Goal: Task Accomplishment & Management: Use online tool/utility

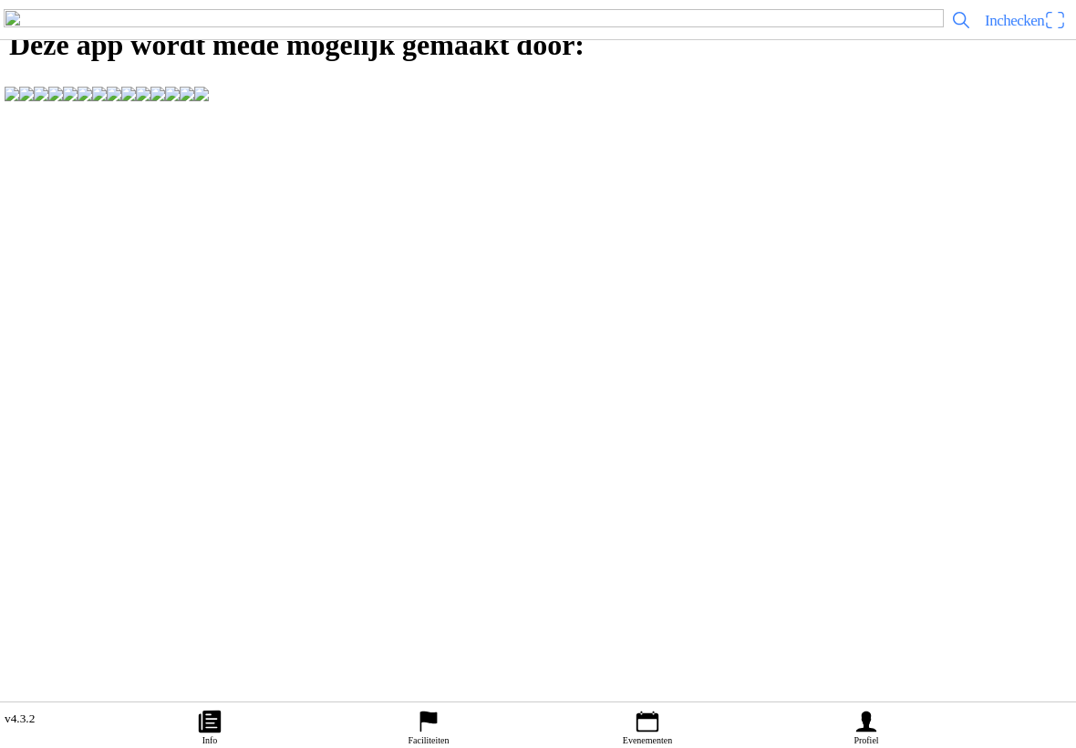
click at [67, 31] on img at bounding box center [474, 20] width 940 height 22
click at [1030, 29] on span "Inchecken" at bounding box center [1014, 20] width 59 height 17
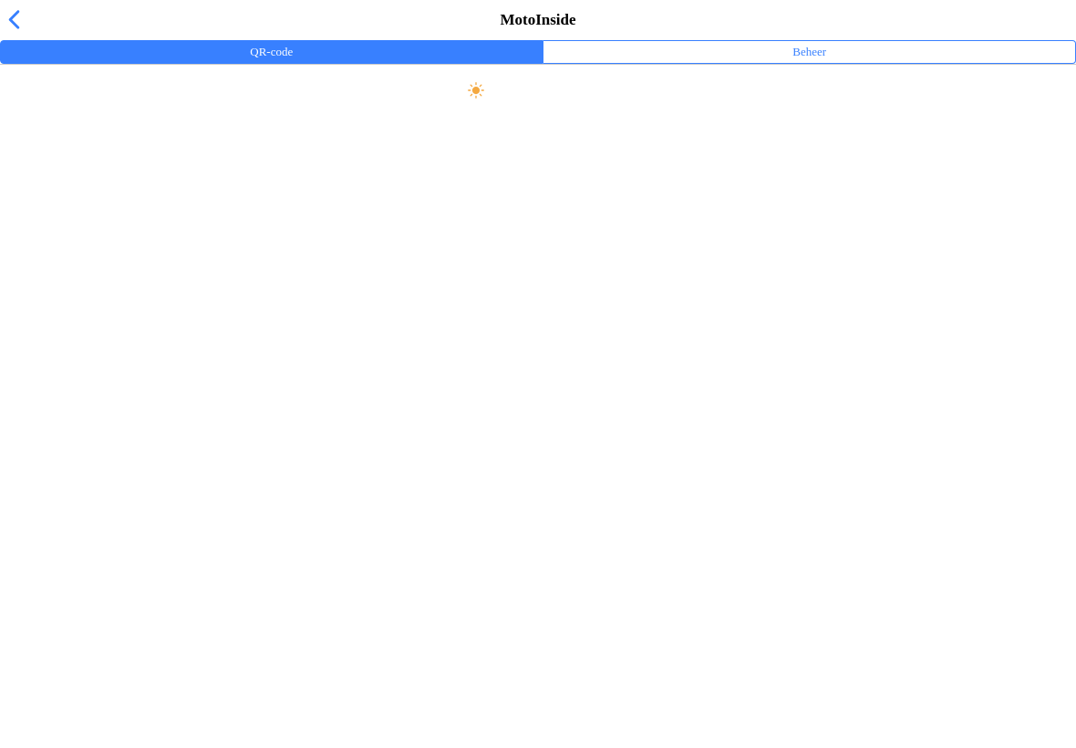
click at [617, 111] on span "Maak scherm helder" at bounding box center [538, 90] width 1036 height 41
click at [10, 34] on span "button" at bounding box center [14, 19] width 20 height 28
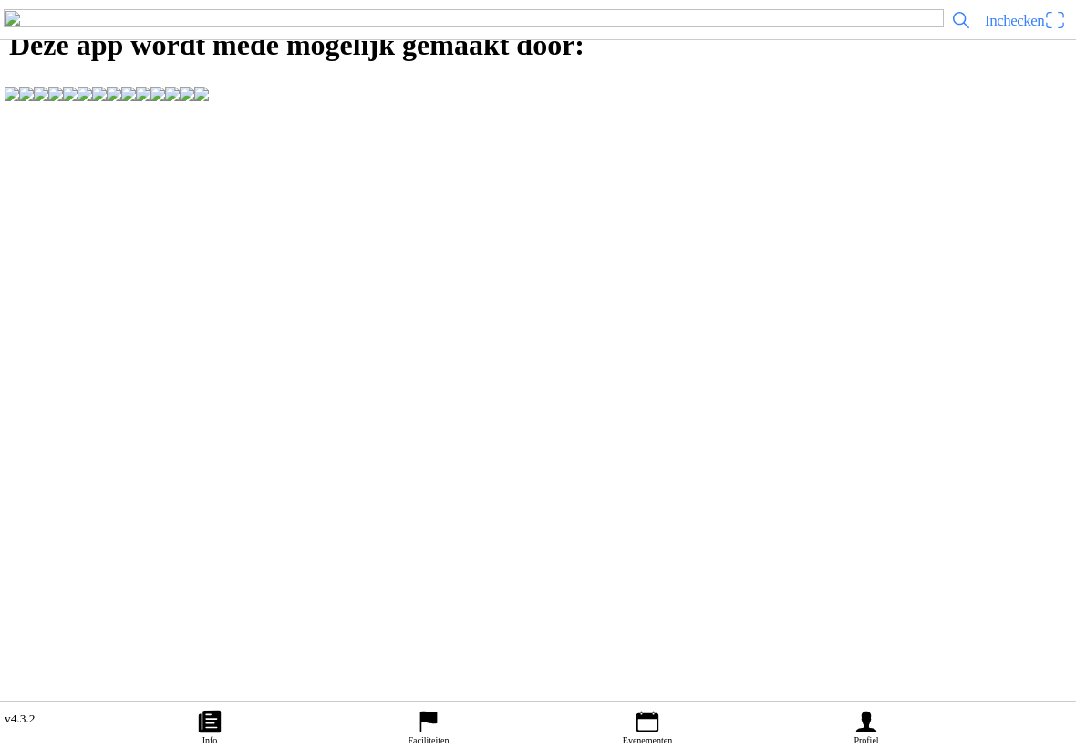
click at [1053, 40] on div "Inchecken" at bounding box center [538, 20] width 1076 height 40
click at [1060, 35] on span "Inchecken" at bounding box center [1025, 19] width 81 height 29
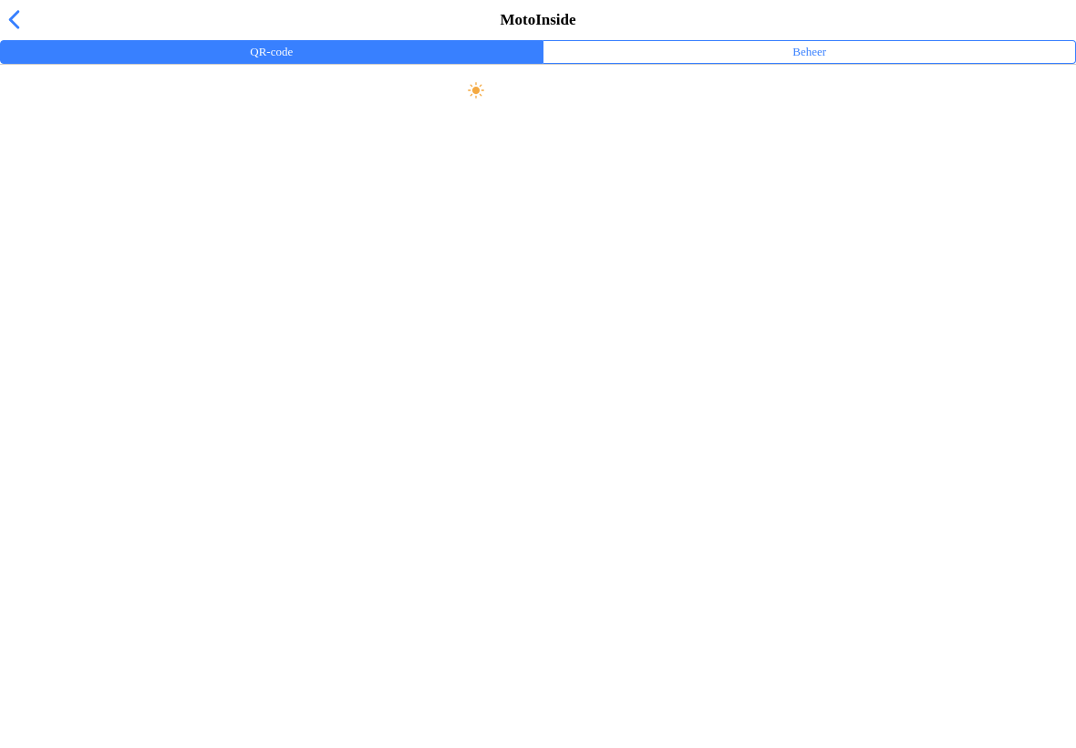
click at [0, 0] on slot "Maak scherm helder" at bounding box center [0, 0] width 0 height 0
click at [817, 62] on ion-label "Beheer" at bounding box center [810, 52] width 34 height 20
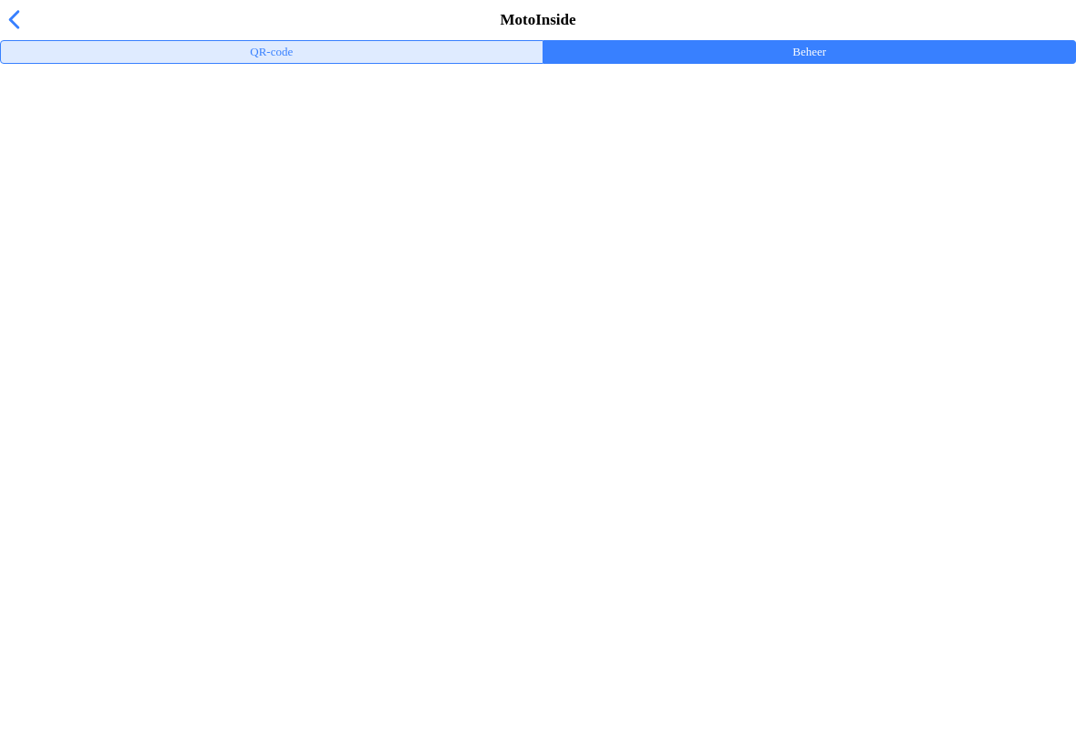
click at [285, 62] on ion-label "QR-code" at bounding box center [271, 52] width 43 height 20
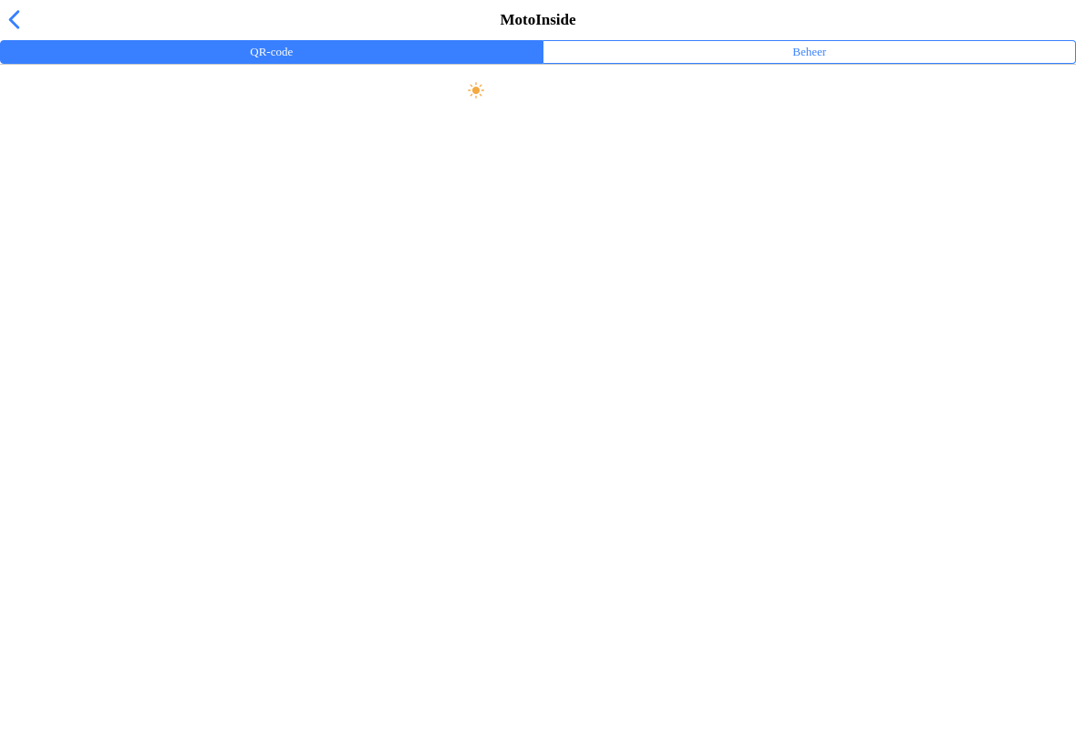
click at [538, 472] on img at bounding box center [538, 451] width 228 height 43
click at [8, 63] on button "QR-code" at bounding box center [272, 52] width 542 height 22
click at [21, 34] on span "button" at bounding box center [14, 19] width 20 height 28
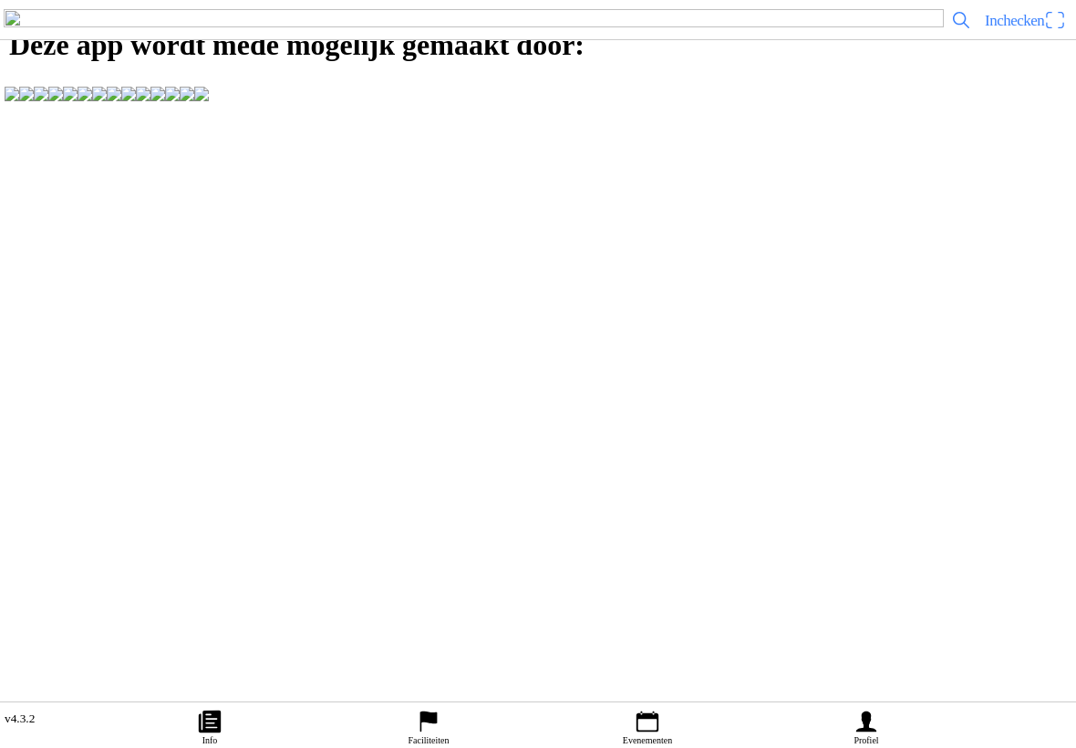
click at [1017, 29] on span "Inchecken" at bounding box center [1014, 20] width 59 height 17
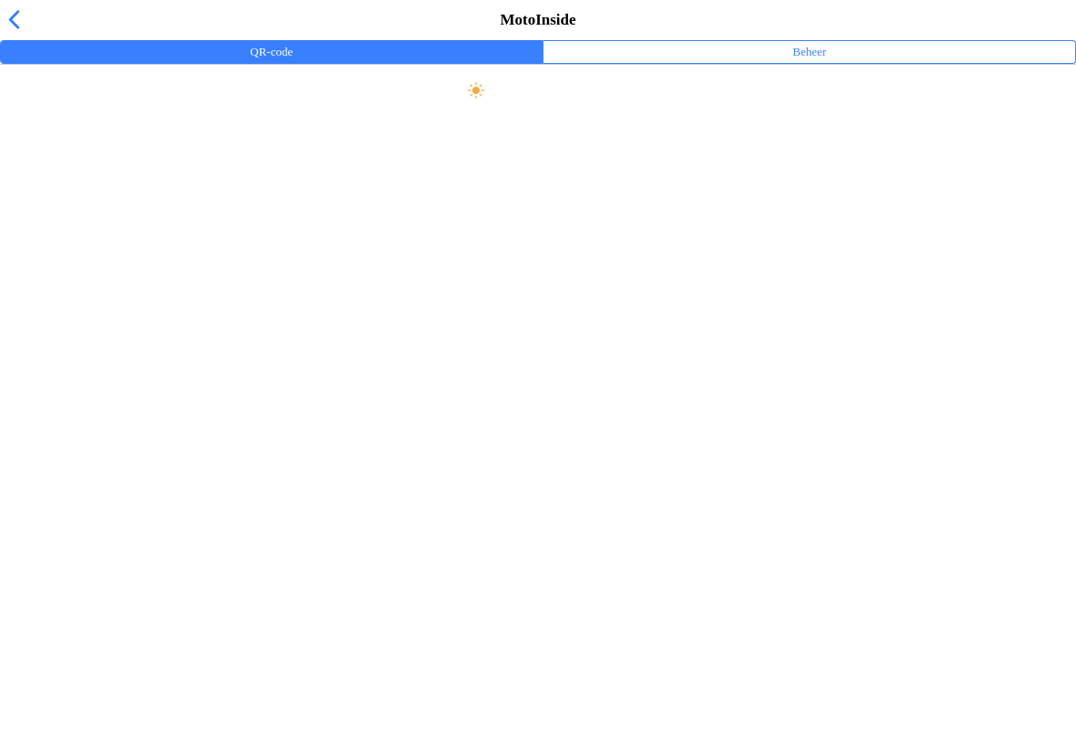
click at [553, 115] on div "Maak scherm helder" at bounding box center [538, 91] width 1069 height 48
click at [69, 148] on h2 "Kantinedienst MC NOP" at bounding box center [538, 158] width 1058 height 25
click at [0, 0] on slot "Persoonlijke QR-code" at bounding box center [0, 0] width 0 height 0
click at [1035, 118] on ion-toolbar "Maak scherm helder" at bounding box center [538, 91] width 1076 height 54
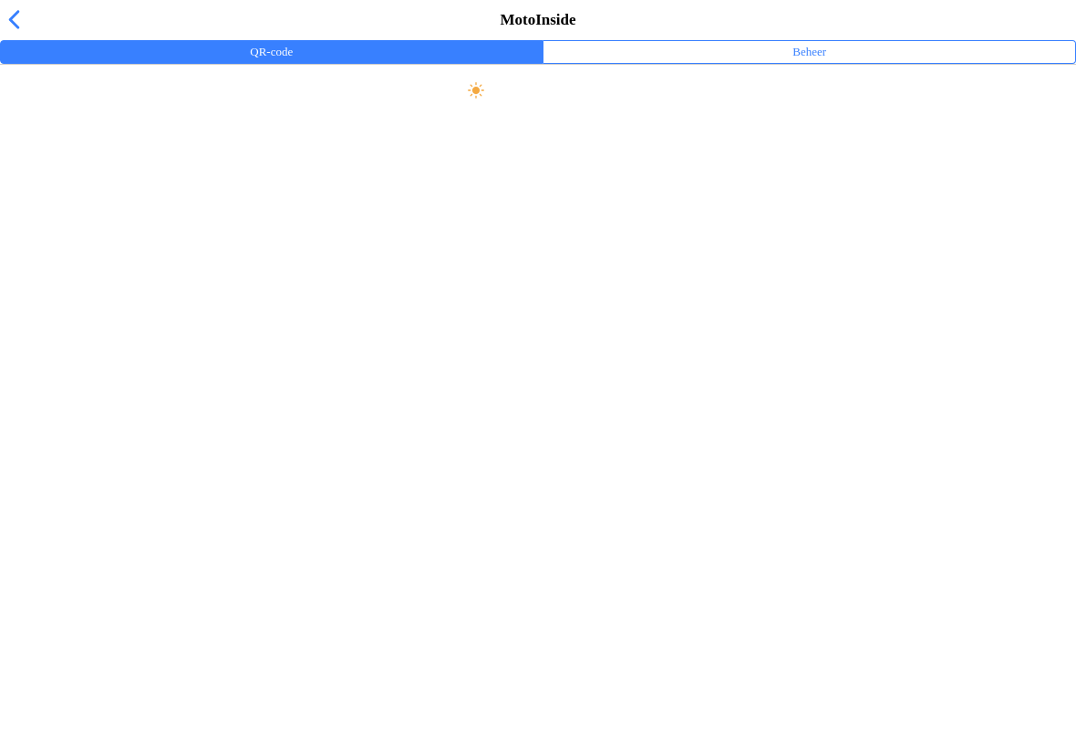
click at [0, 0] on slot "MotoInside" at bounding box center [0, 0] width 0 height 0
click at [22, 34] on span "button" at bounding box center [14, 19] width 20 height 28
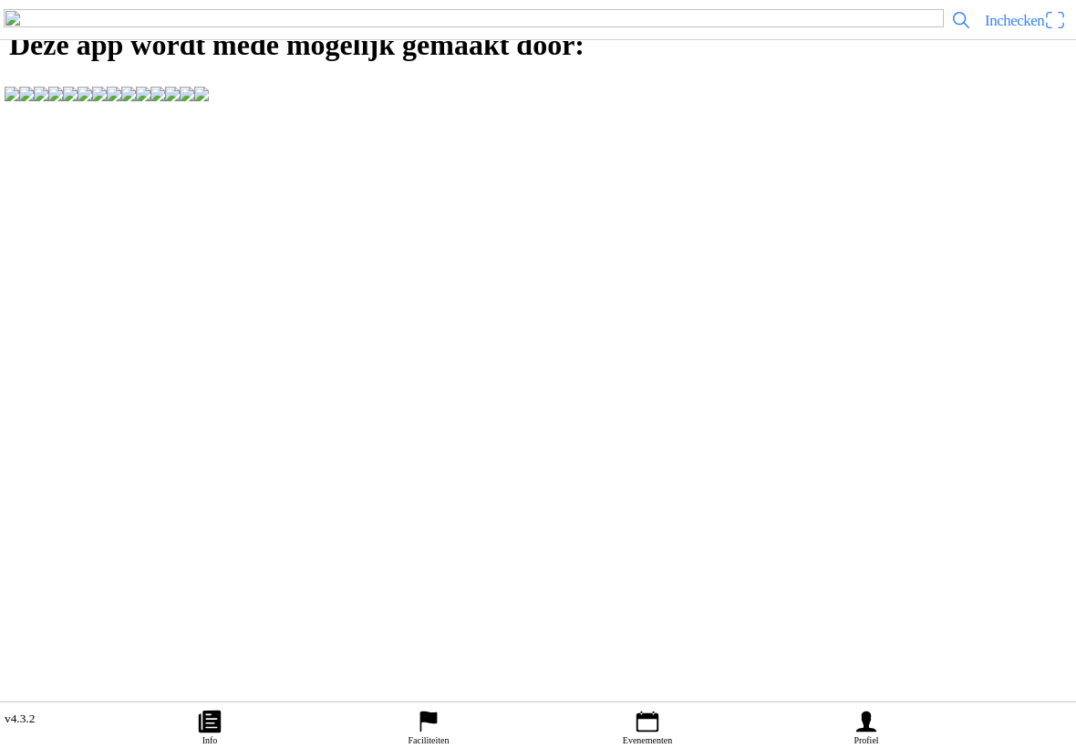
click at [1044, 28] on ion-text "Inchecken" at bounding box center [1014, 21] width 59 height 16
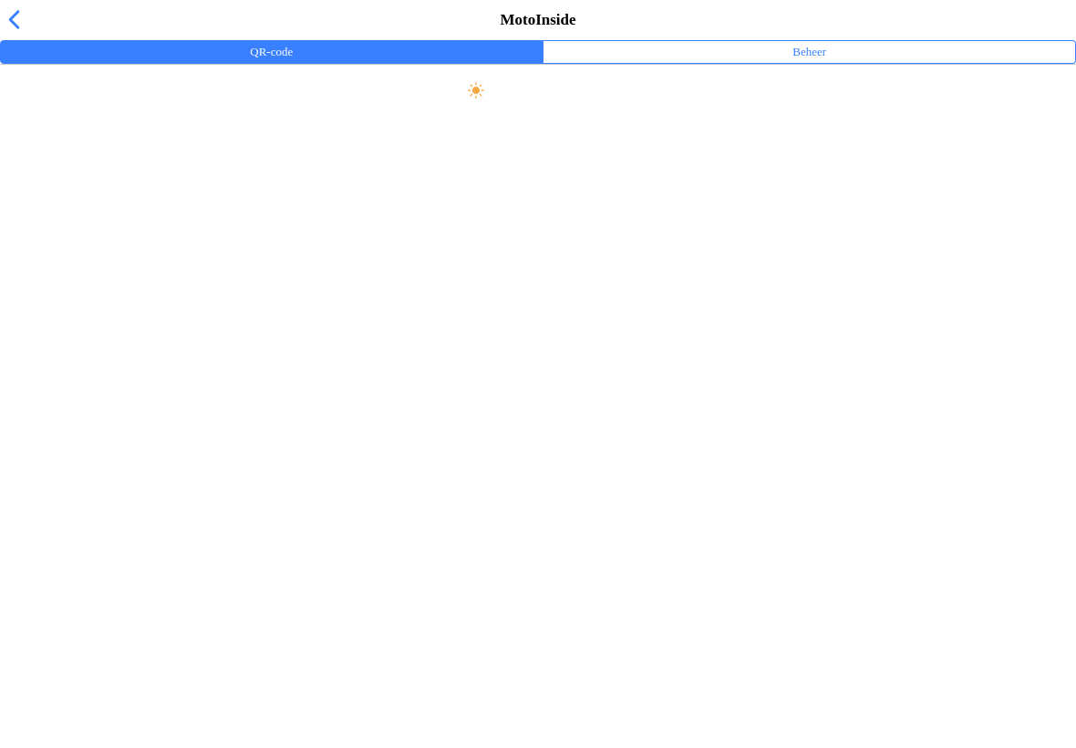
click at [571, 115] on div "Maak scherm helder" at bounding box center [538, 91] width 1069 height 48
click at [815, 62] on ion-label "Beheer" at bounding box center [810, 52] width 34 height 20
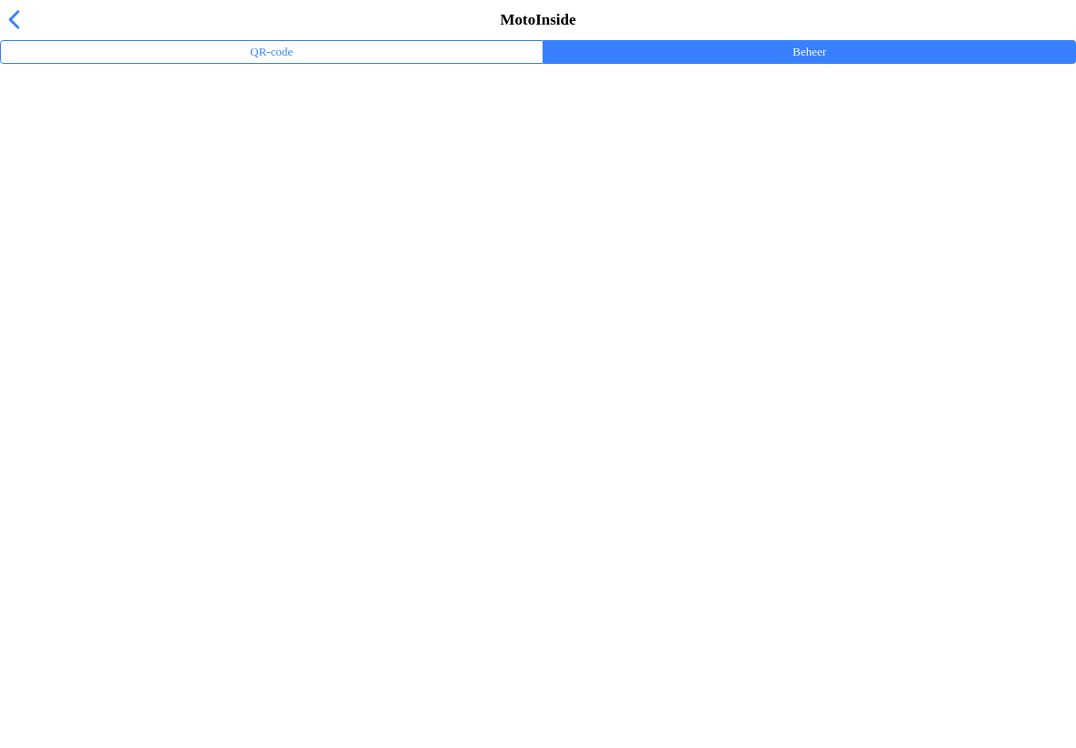
click at [39, 40] on div "MotoInside" at bounding box center [538, 20] width 1076 height 40
click at [21, 34] on span "button" at bounding box center [14, 19] width 20 height 28
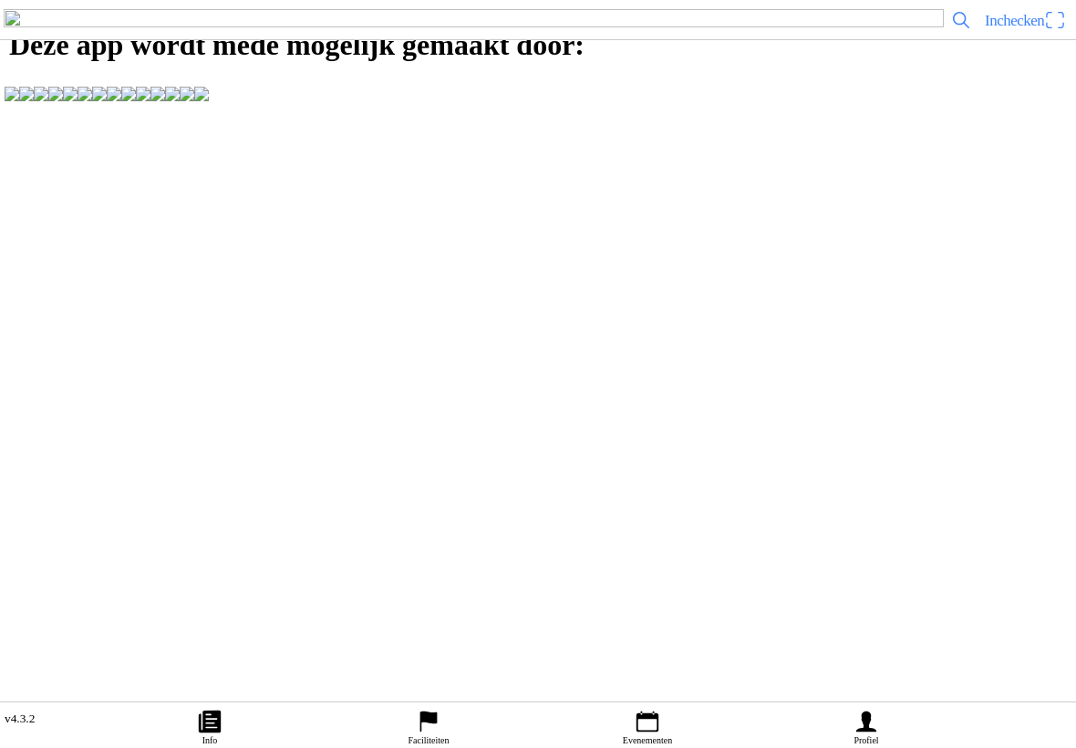
click at [1031, 29] on span "Inchecken" at bounding box center [1014, 20] width 59 height 17
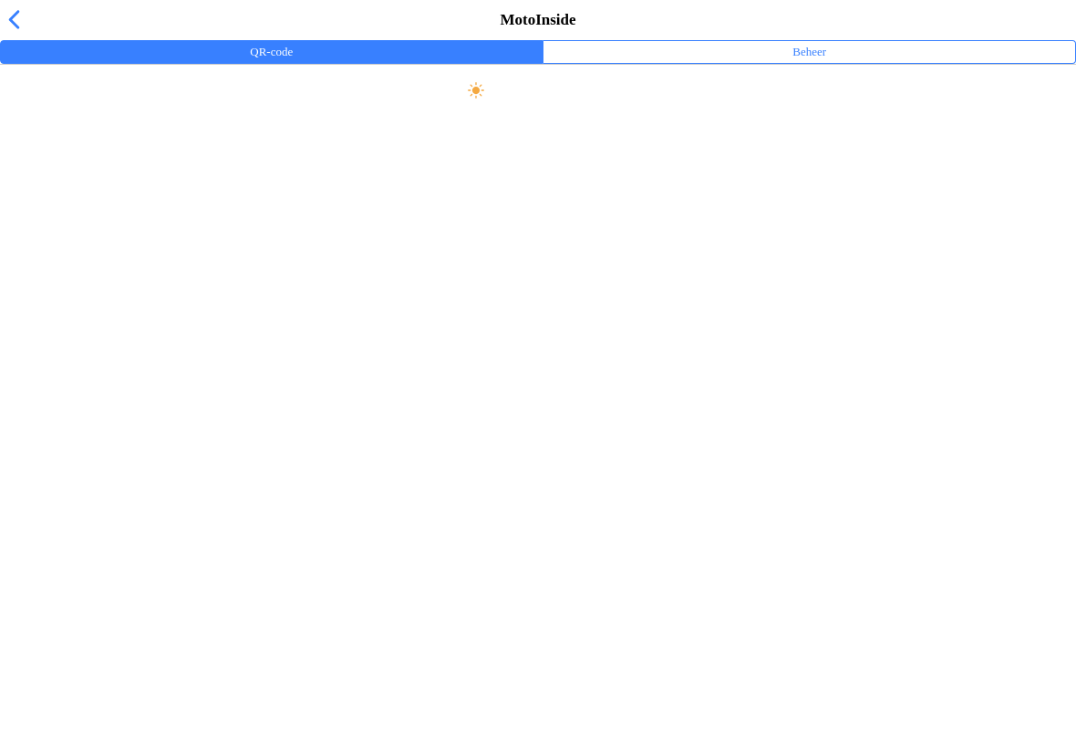
click at [492, 118] on ion-toolbar "Maak scherm helder" at bounding box center [538, 91] width 1076 height 54
click at [22, 34] on span "button" at bounding box center [14, 19] width 20 height 28
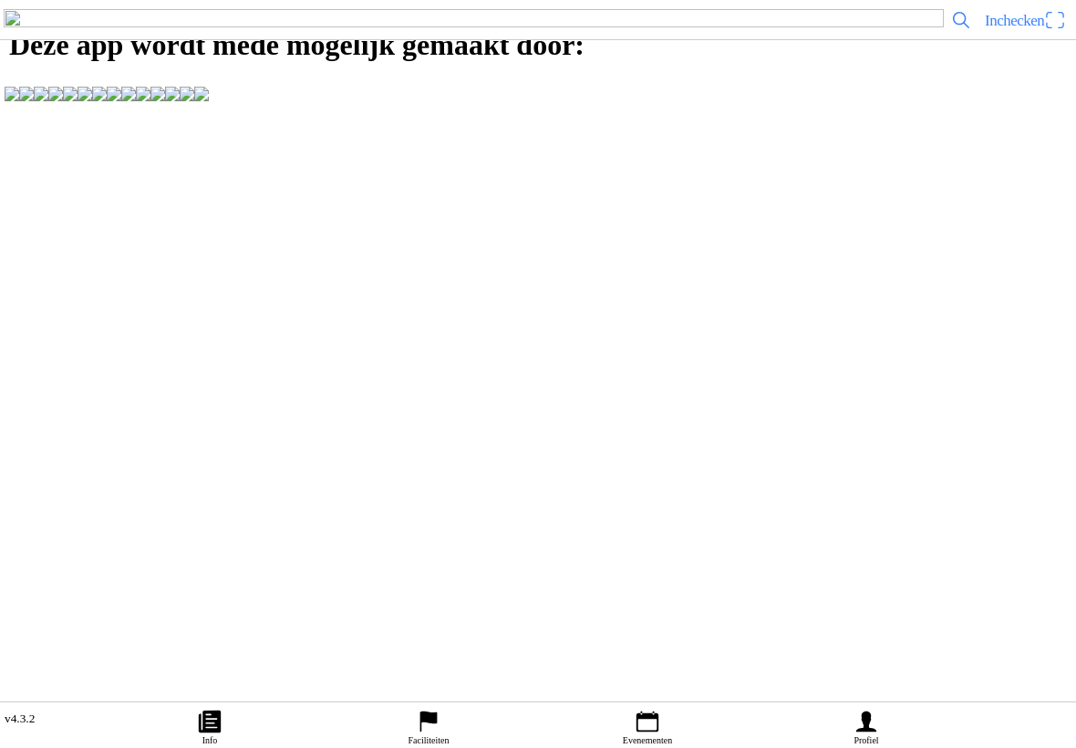
click at [24, 31] on img at bounding box center [474, 20] width 940 height 22
click at [423, 708] on icon "flag" at bounding box center [428, 721] width 27 height 27
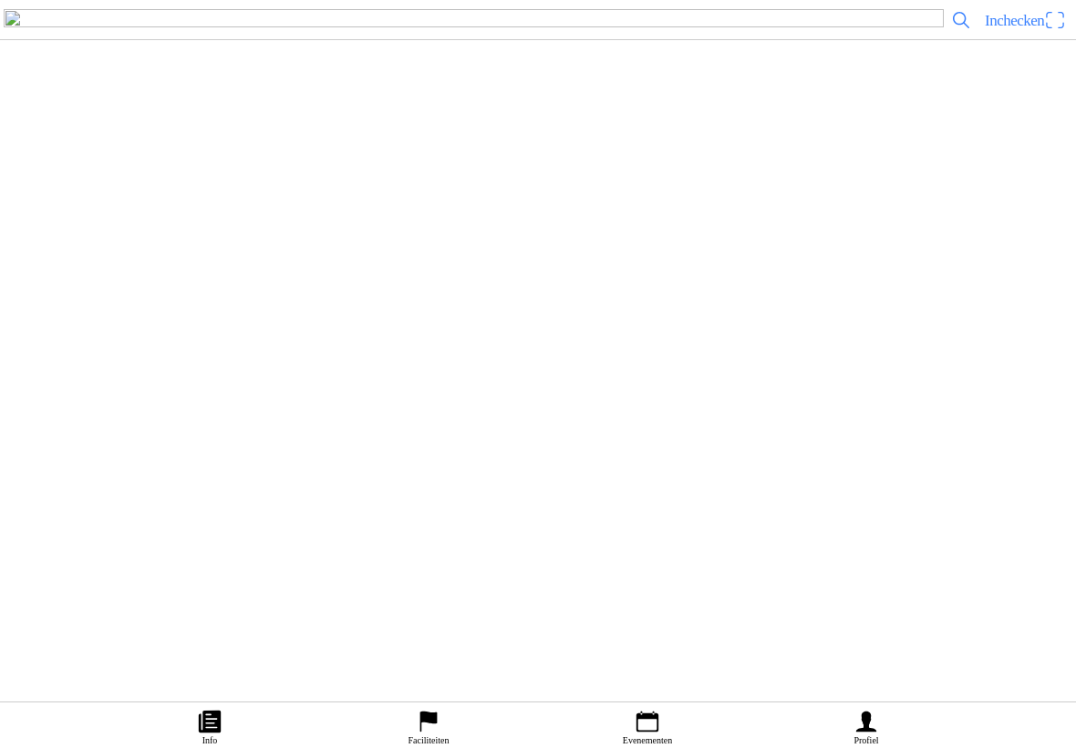
click at [868, 711] on icon "person" at bounding box center [866, 721] width 20 height 21
click at [654, 708] on icon "calendar" at bounding box center [647, 721] width 27 height 27
click at [437, 342] on div "[DATE] 10:30 Vrije training jeugd zondag MC NOP 10:30-12:00 uur MC NOP "de Rutt…" at bounding box center [574, 305] width 989 height 74
click at [1045, 35] on span "Inchecken" at bounding box center [1025, 19] width 81 height 29
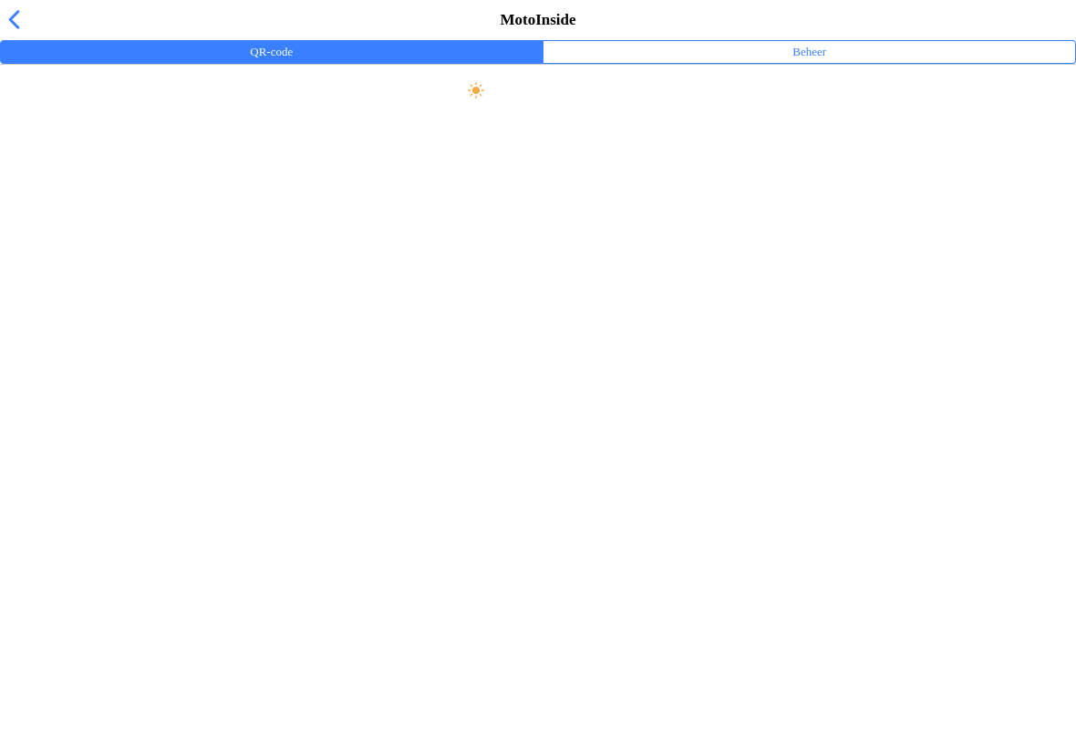
click at [24, 34] on span "button" at bounding box center [14, 19] width 20 height 28
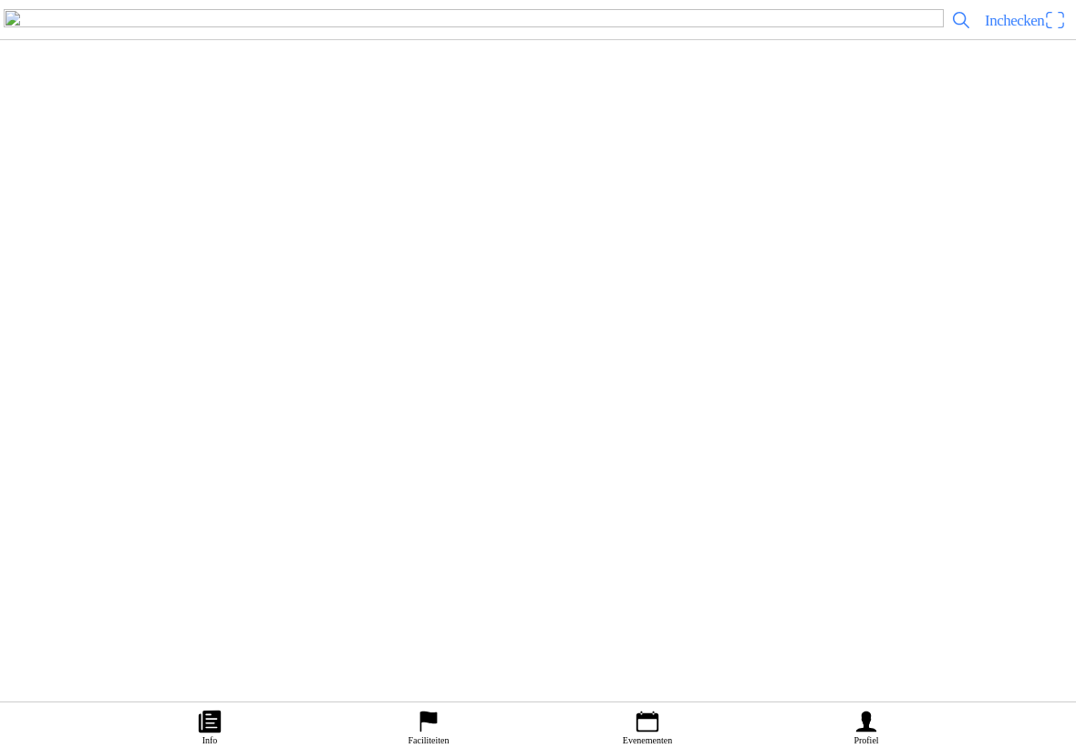
click at [1020, 29] on span "Inchecken" at bounding box center [1014, 20] width 59 height 17
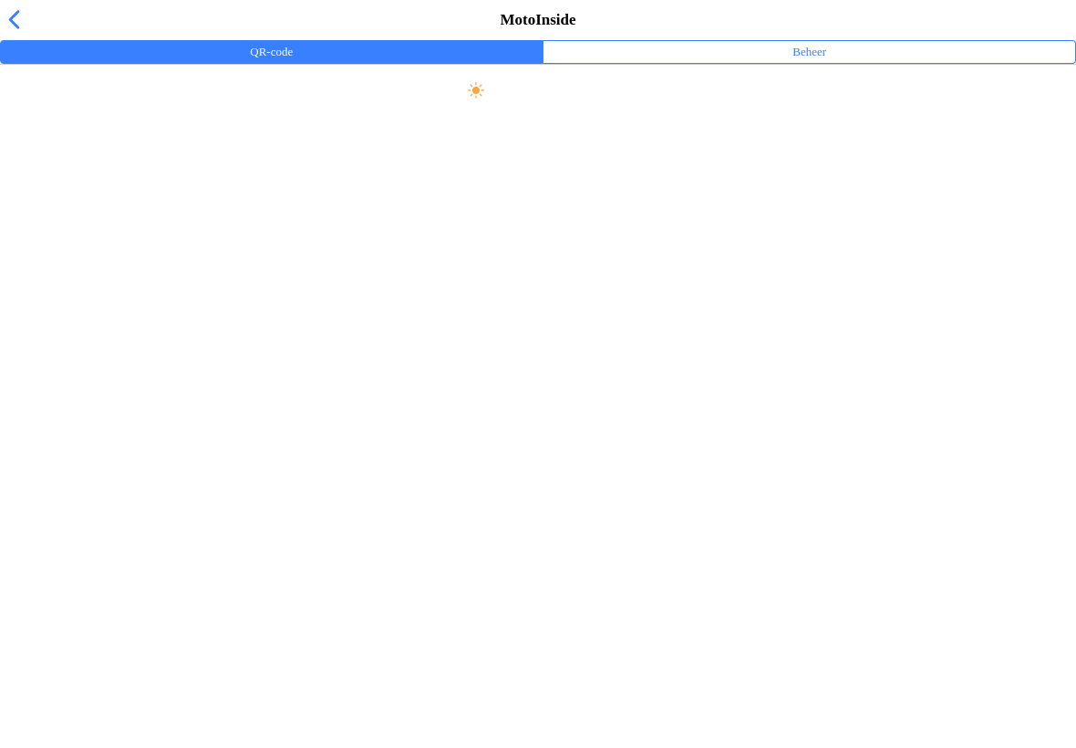
click at [816, 62] on ion-label "Beheer" at bounding box center [810, 52] width 34 height 20
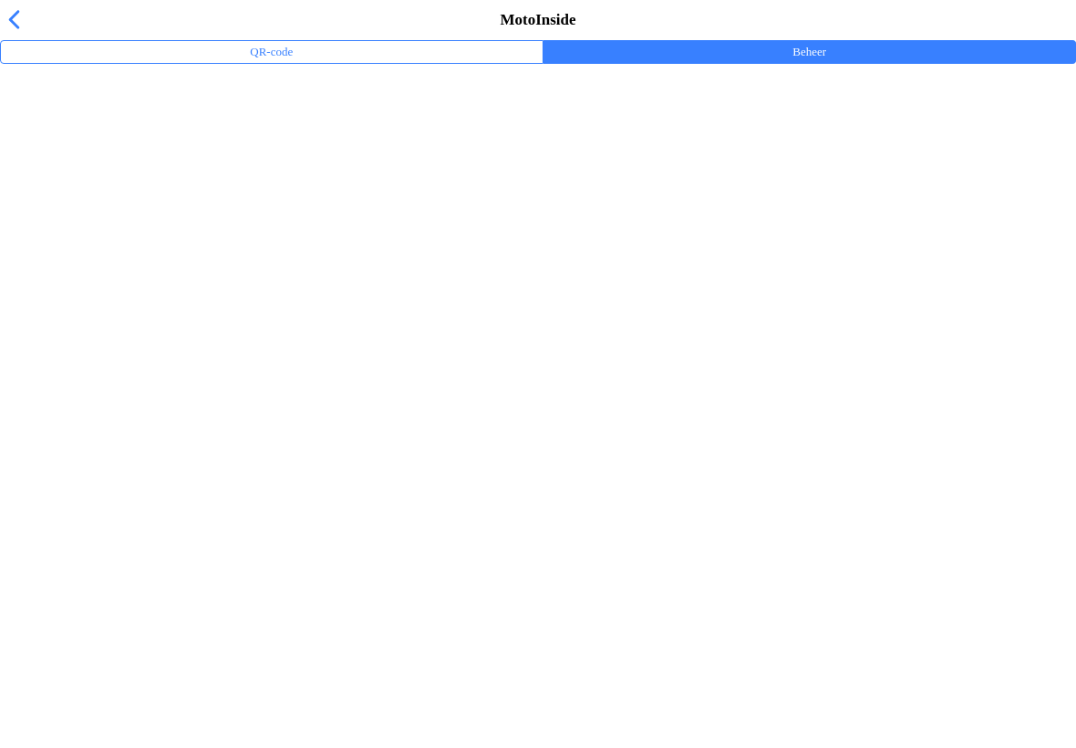
click at [21, 34] on span "button" at bounding box center [14, 19] width 20 height 28
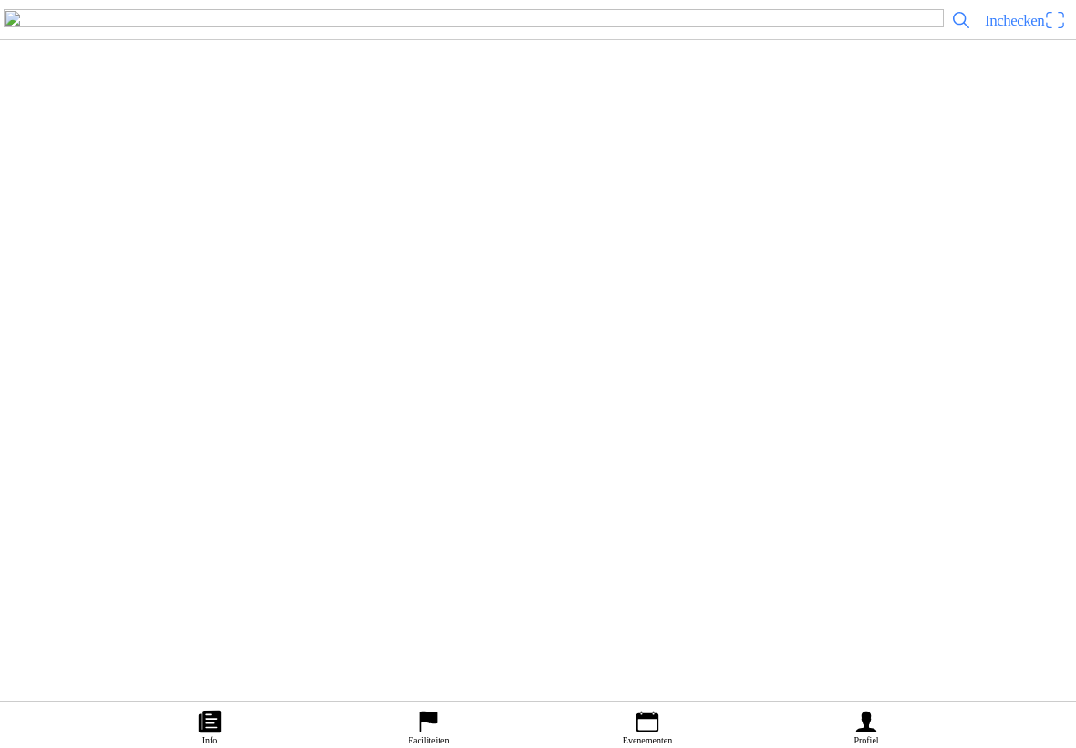
click at [130, 742] on ion-tab-bar "Info Faciliteiten Evenementen Profiel" at bounding box center [538, 724] width 1076 height 47
click at [790, 421] on ion-label "Inschrijvingen" at bounding box center [802, 411] width 68 height 20
click at [130, 503] on h3 "[EMAIL_ADDRESS][DOMAIN_NAME]" at bounding box center [529, 495] width 1029 height 15
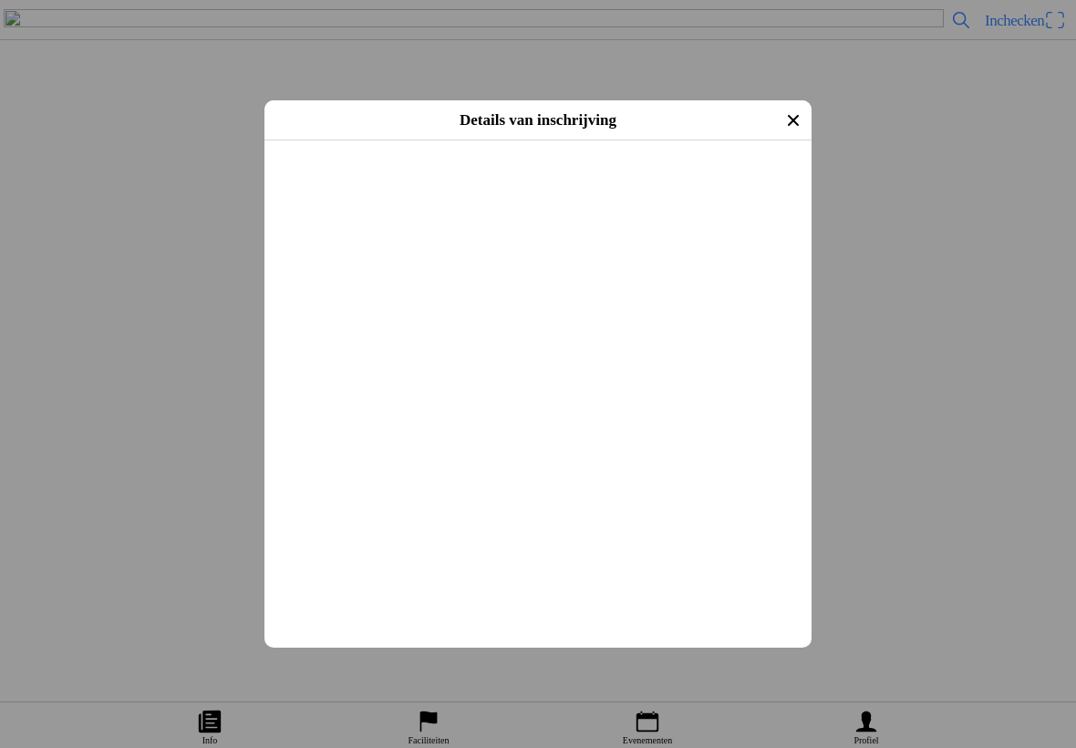
click at [0, 0] on slot "Evenement: Vrije training jeugd zondag MC NOP 10:30-12:00 uur" at bounding box center [0, 0] width 0 height 0
click at [327, 534] on div "Tickets" at bounding box center [541, 534] width 525 height 36
click at [379, 582] on ion-label "1x Dagpas - Ongeoefende rijder t/m 12 jaar" at bounding box center [509, 573] width 460 height 18
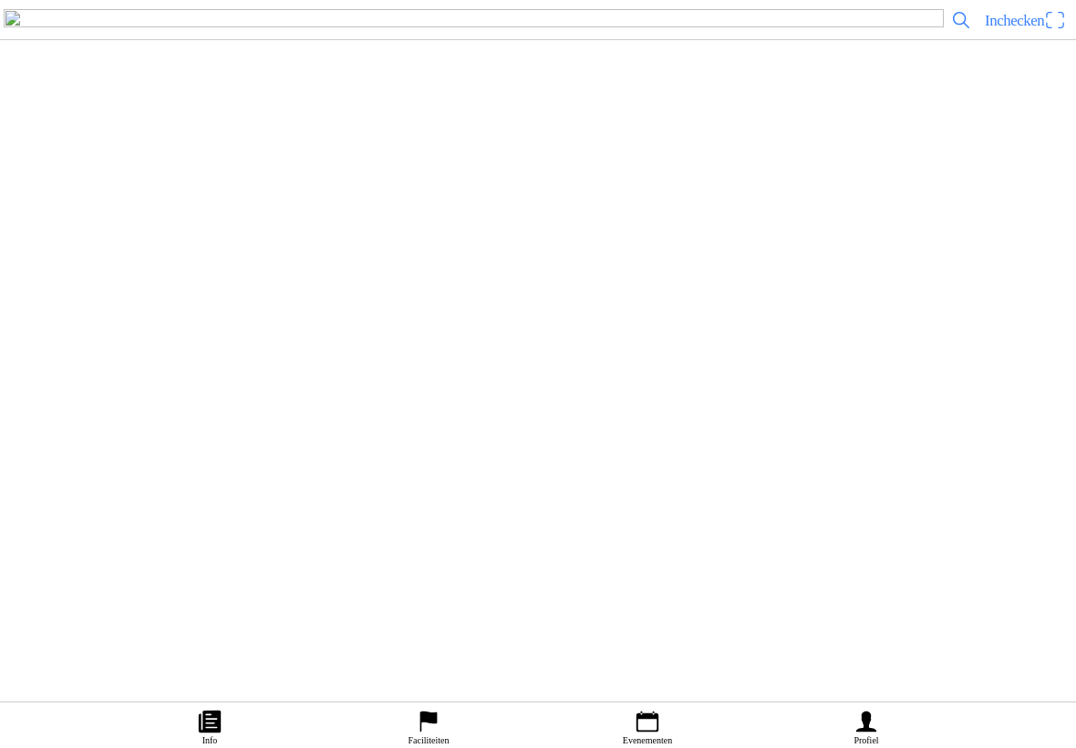
click at [1052, 35] on span "Inchecken" at bounding box center [1025, 19] width 81 height 29
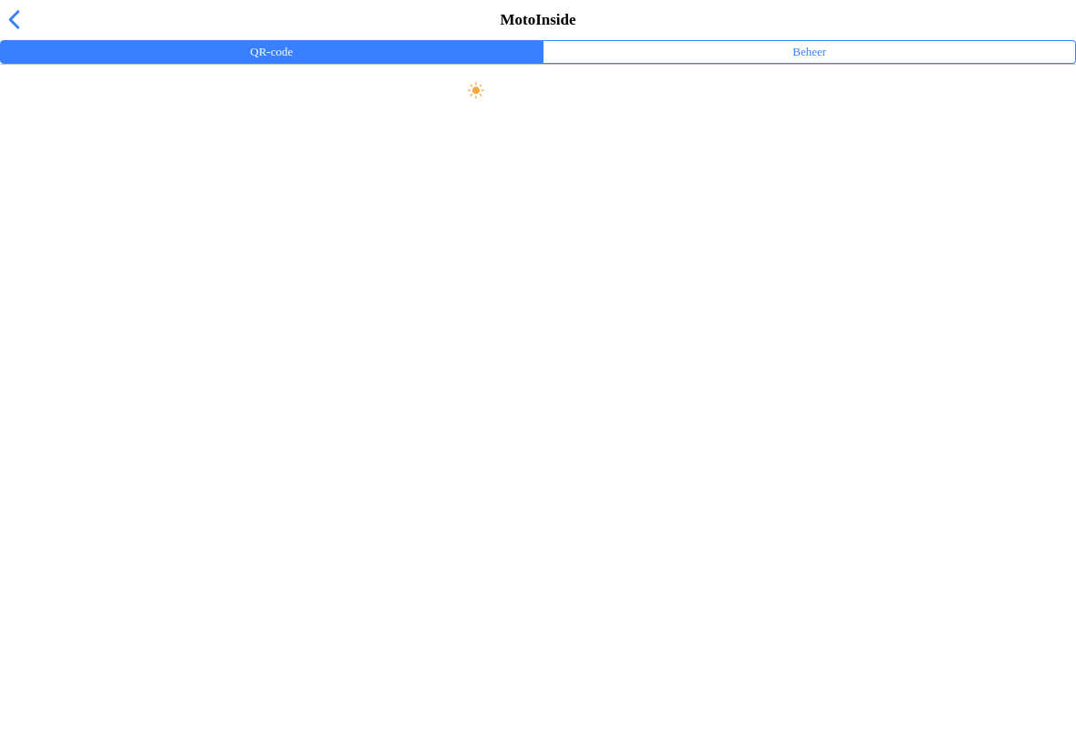
click at [7, 34] on span "button" at bounding box center [14, 19] width 20 height 28
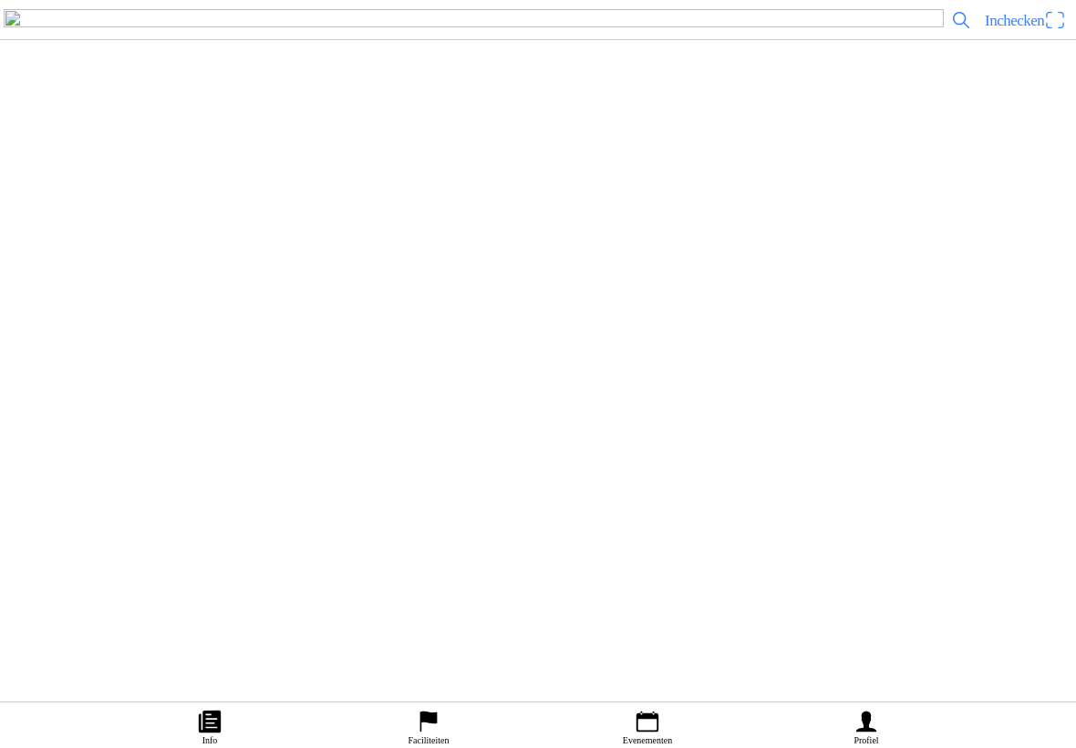
click at [705, 422] on button "Inschrijvingen" at bounding box center [802, 411] width 546 height 22
click at [125, 460] on ion-item-sliding "[PERSON_NAME] [EMAIL_ADDRESS][DOMAIN_NAME] Totale orderprijs: € 0,00 Meer infor…" at bounding box center [538, 413] width 1076 height 93
click at [125, 394] on h2 "[PERSON_NAME]" at bounding box center [529, 385] width 1029 height 18
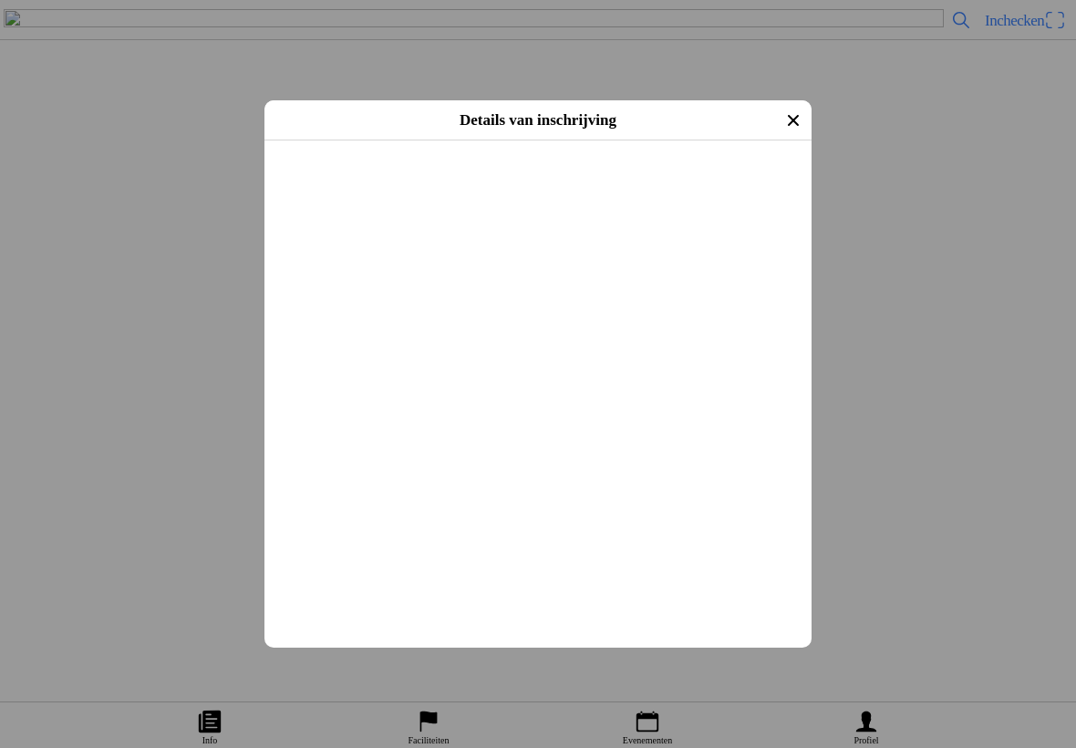
click at [347, 582] on ion-label "1x Dagpas - Ongeoefende rijder t/m 12 jaar" at bounding box center [509, 573] width 460 height 18
click at [0, 0] on slot "€ 0,00" at bounding box center [0, 0] width 0 height 0
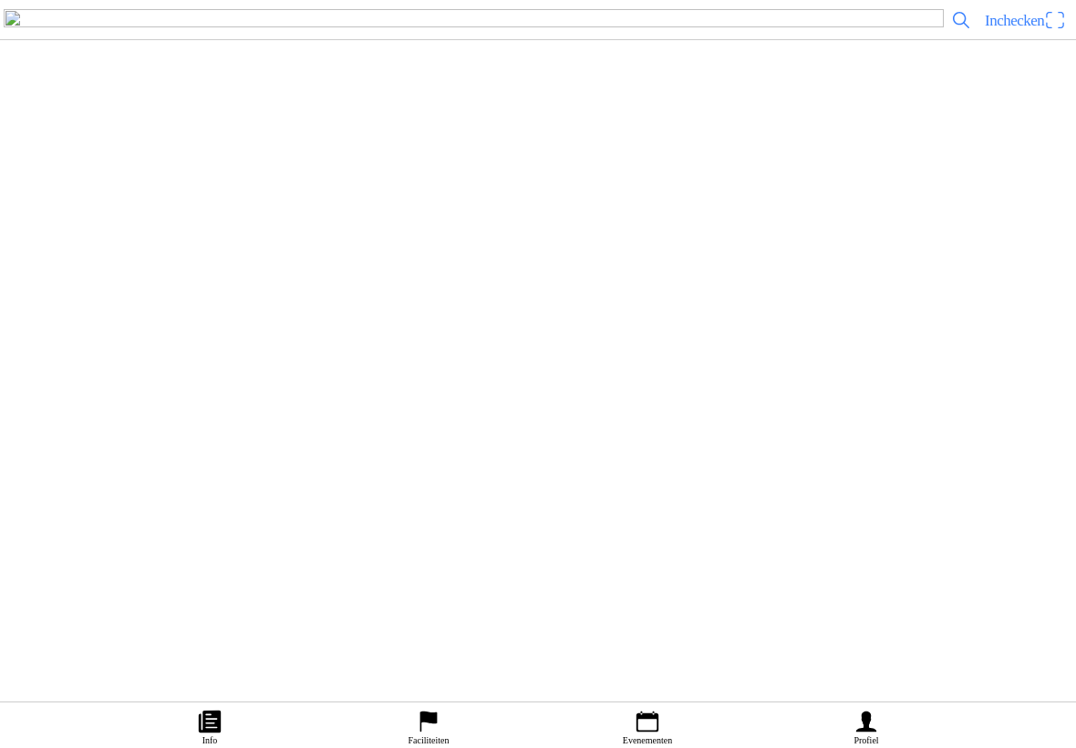
click at [1024, 29] on span "Inchecken" at bounding box center [1014, 20] width 59 height 17
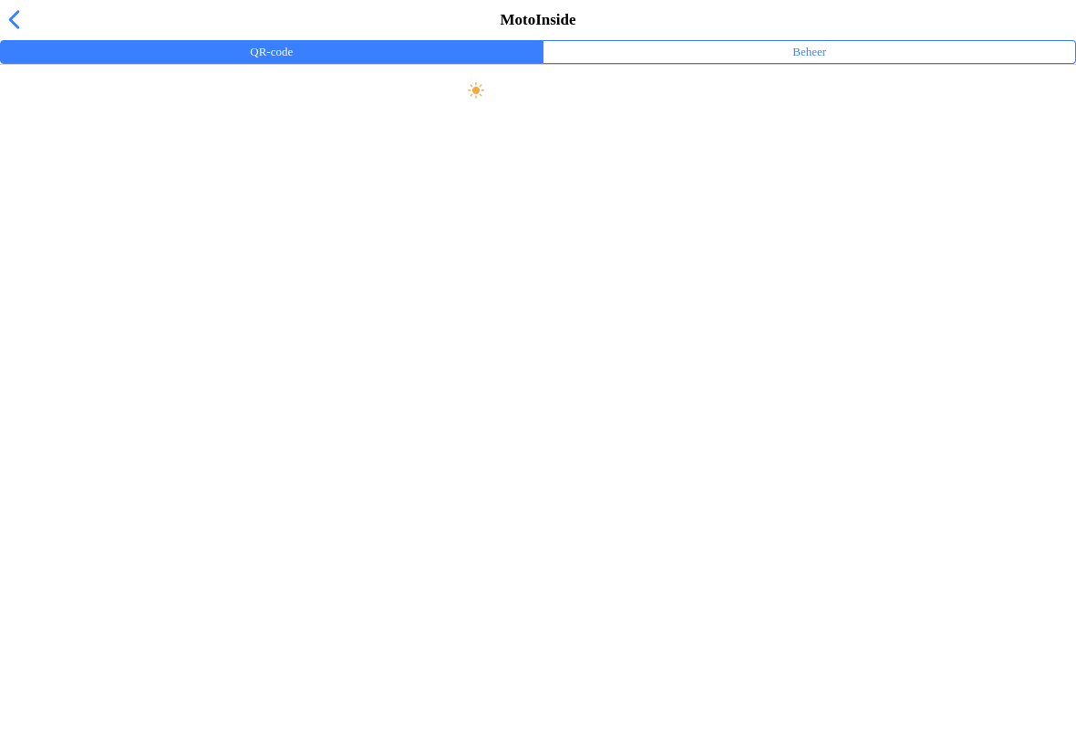
click at [18, 29] on span "button" at bounding box center [14, 19] width 20 height 28
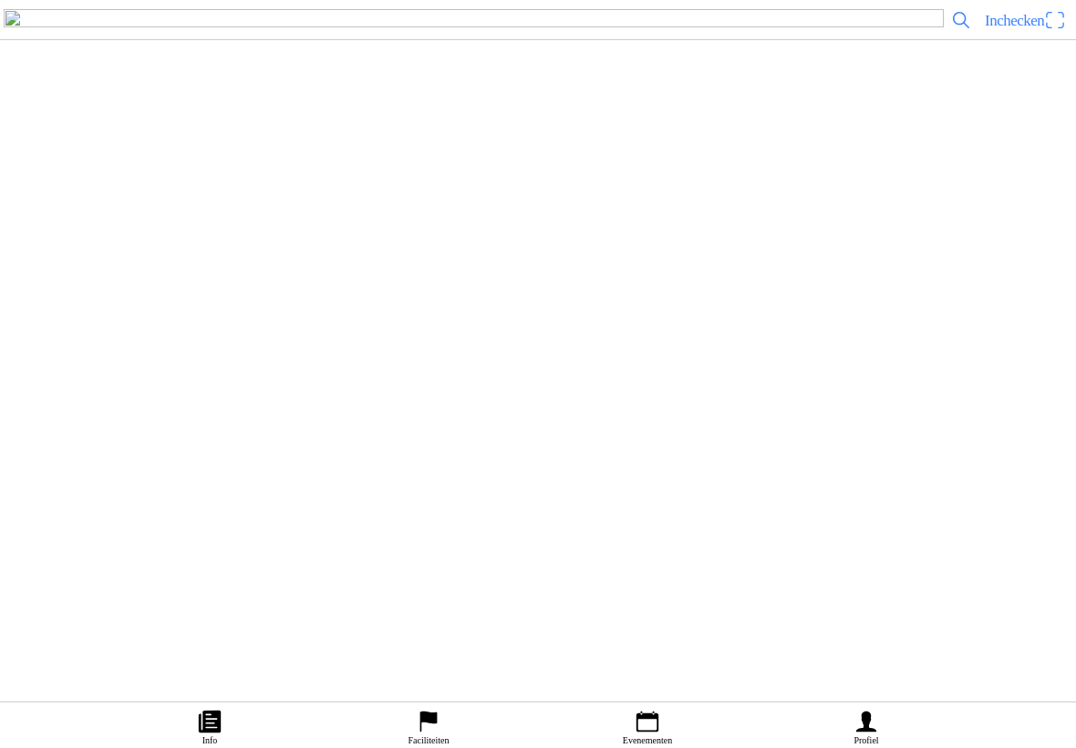
click at [128, 396] on span "button" at bounding box center [119, 383] width 16 height 25
click at [211, 710] on icon "paper" at bounding box center [210, 721] width 22 height 22
click at [879, 708] on icon "person" at bounding box center [866, 721] width 27 height 27
click at [438, 708] on icon "flag" at bounding box center [428, 721] width 27 height 27
click at [639, 708] on icon "calendar" at bounding box center [647, 721] width 27 height 27
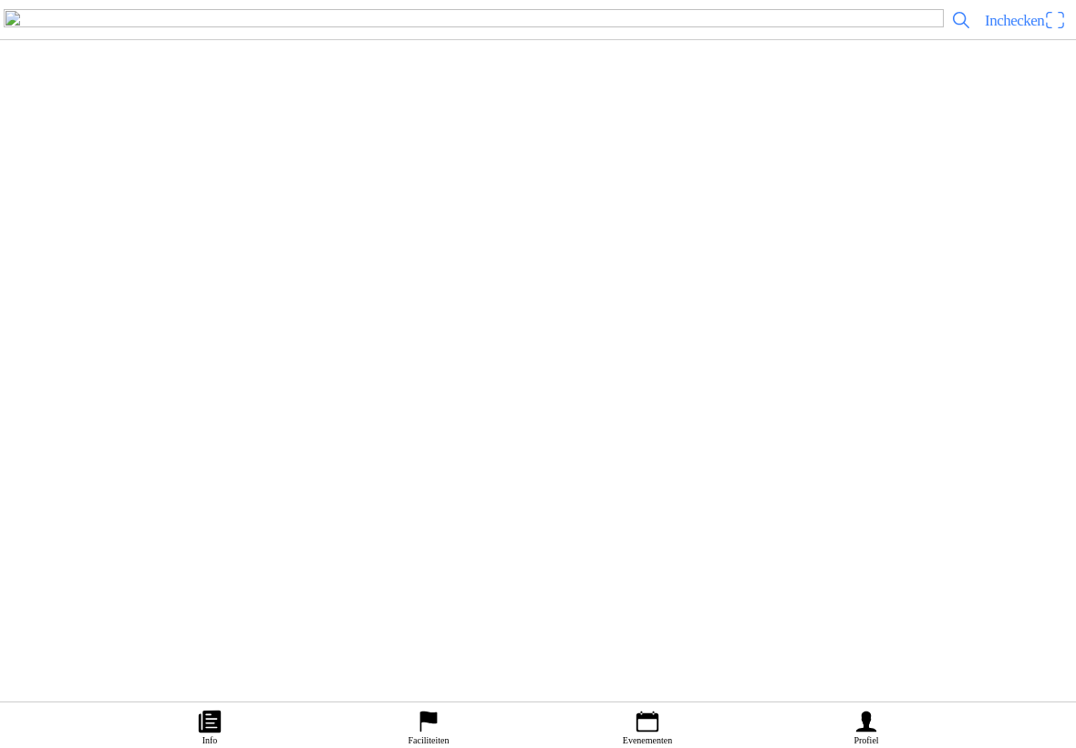
scroll to position [424, 0]
click at [341, 343] on div "[DATE] 10:30 Vrije training jeugd zondag MC NOP 10:30-12:00 uur MC NOP "de Rutt…" at bounding box center [538, 305] width 1076 height 75
click at [791, 421] on ion-label "Inschrijvingen" at bounding box center [802, 411] width 68 height 20
click at [1050, 30] on link "Inchecken" at bounding box center [1026, 19] width 94 height 29
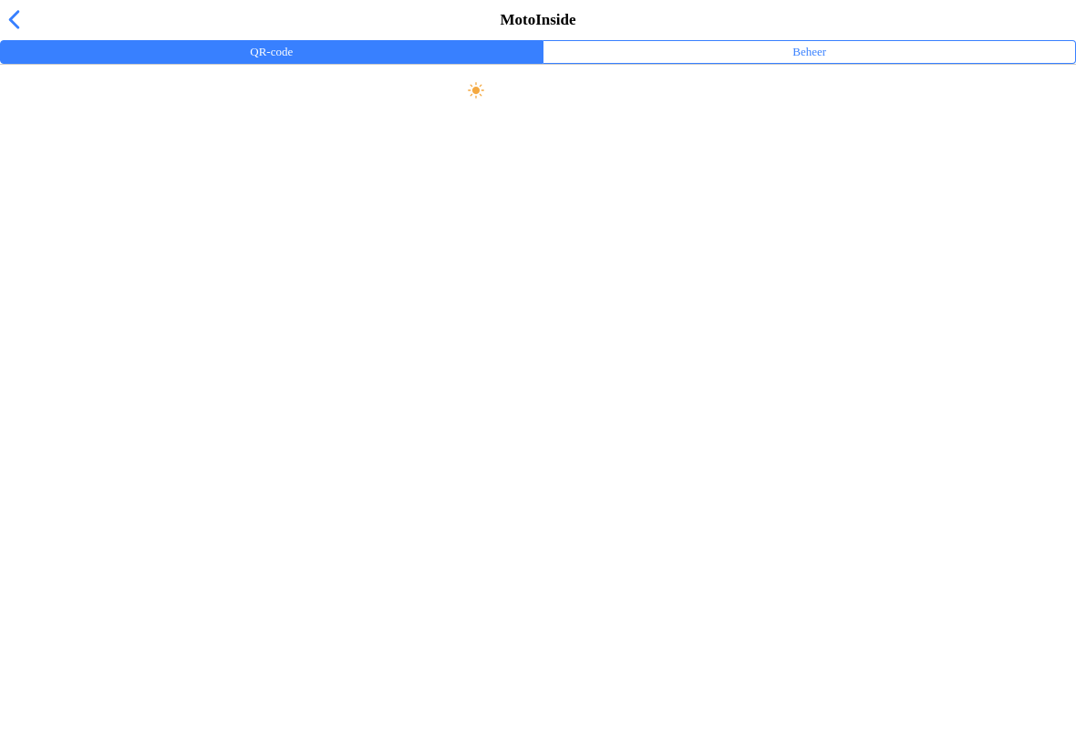
click at [794, 62] on ion-label "Beheer" at bounding box center [810, 52] width 34 height 20
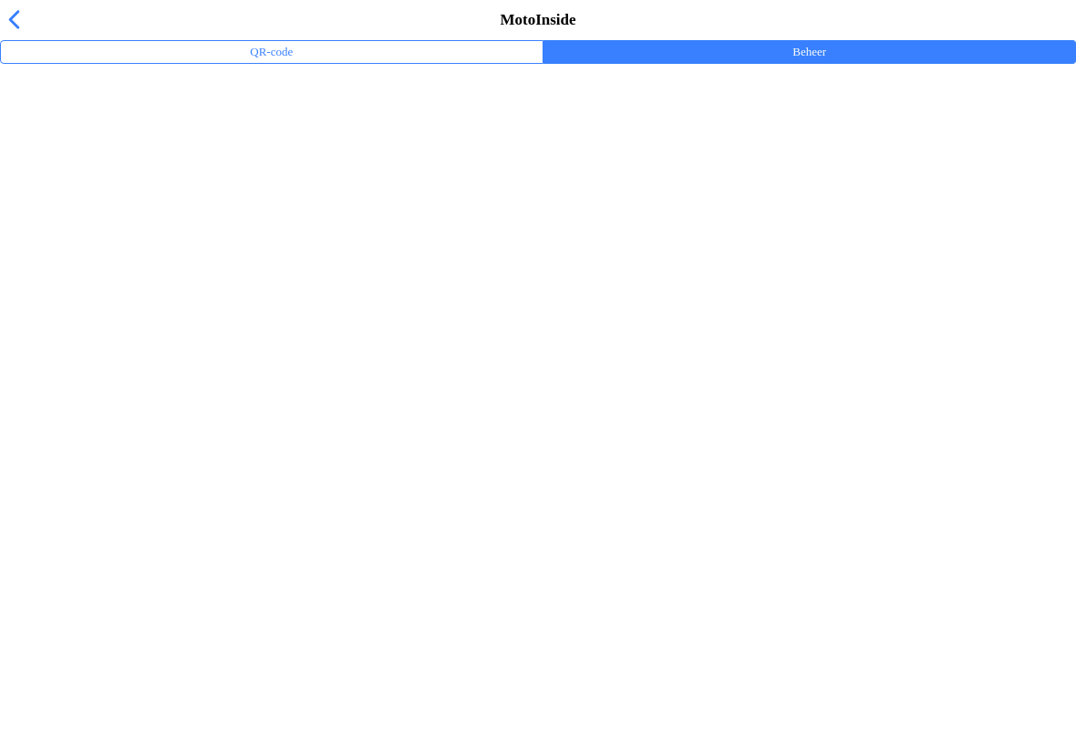
click at [88, 129] on ion-label "Trainingsevenementen" at bounding box center [538, 119] width 1047 height 18
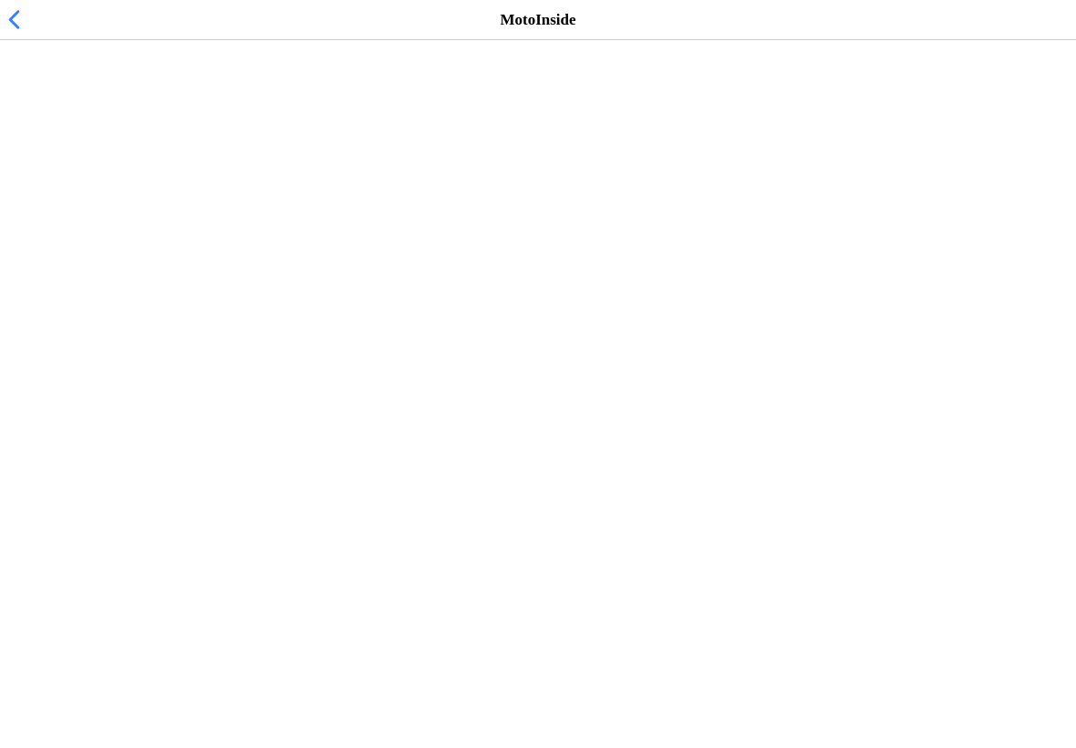
click at [39, 176] on span "[DATE] 10:30" at bounding box center [59, 167] width 89 height 17
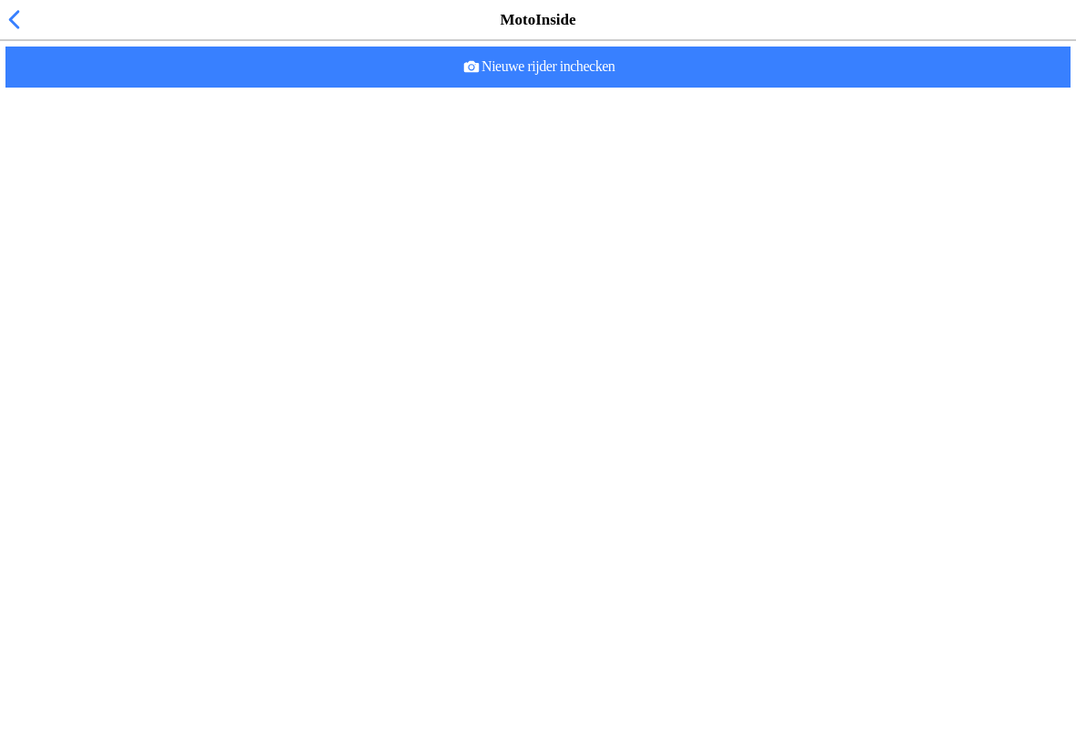
click at [0, 0] on slot "Nieuwe rijder inchecken" at bounding box center [0, 0] width 0 height 0
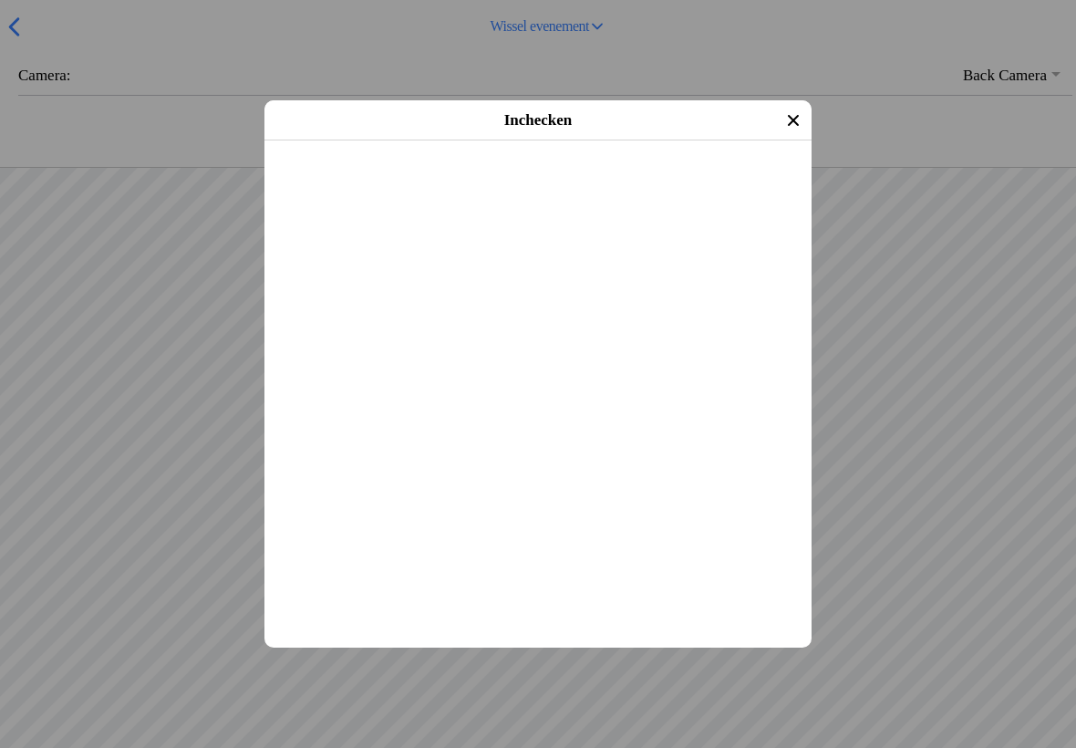
click at [0, 0] on slot "Inchecken" at bounding box center [0, 0] width 0 height 0
